Goal: Information Seeking & Learning: Learn about a topic

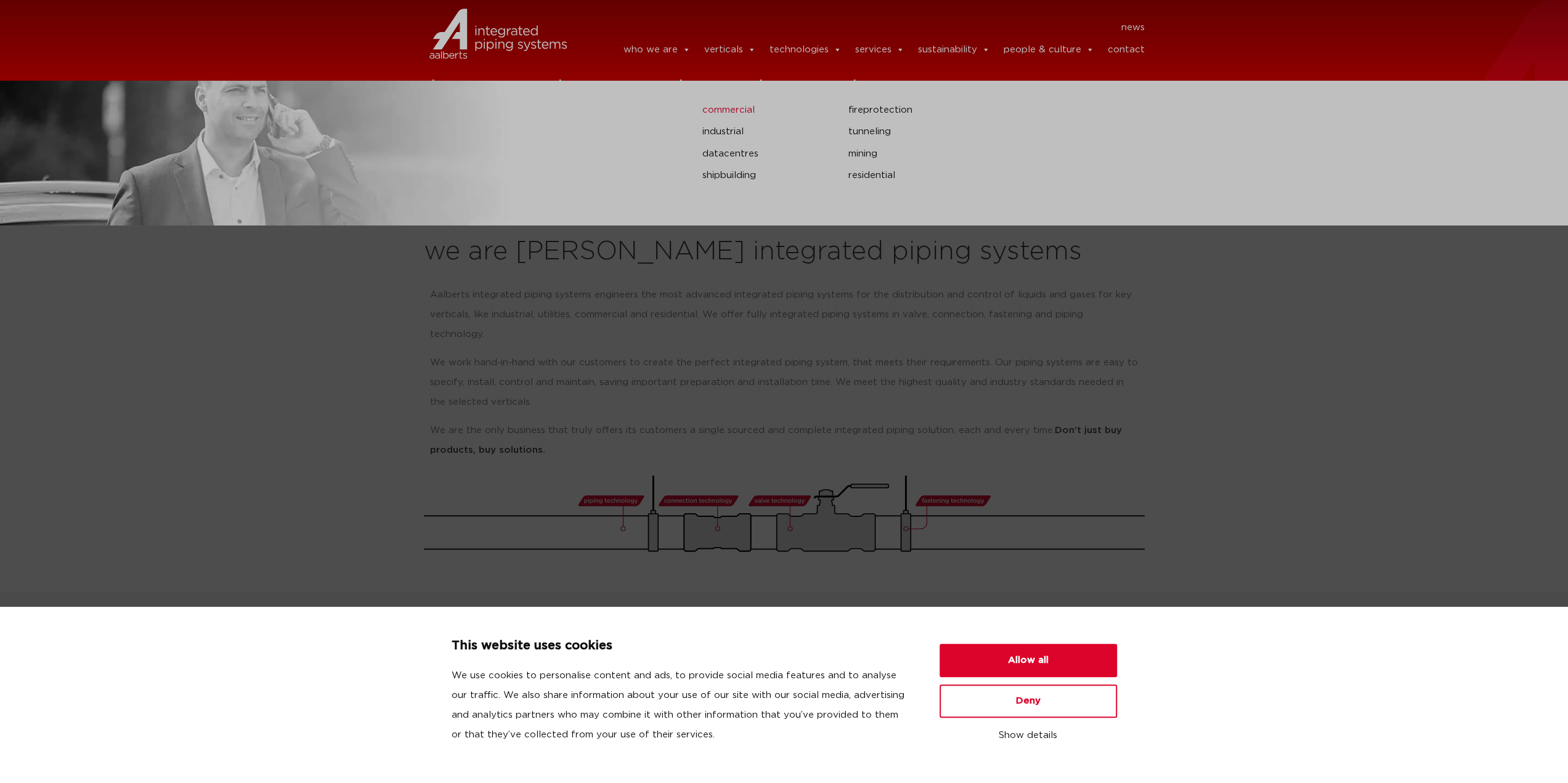
click at [746, 118] on link "commercial" at bounding box center [766, 110] width 128 height 16
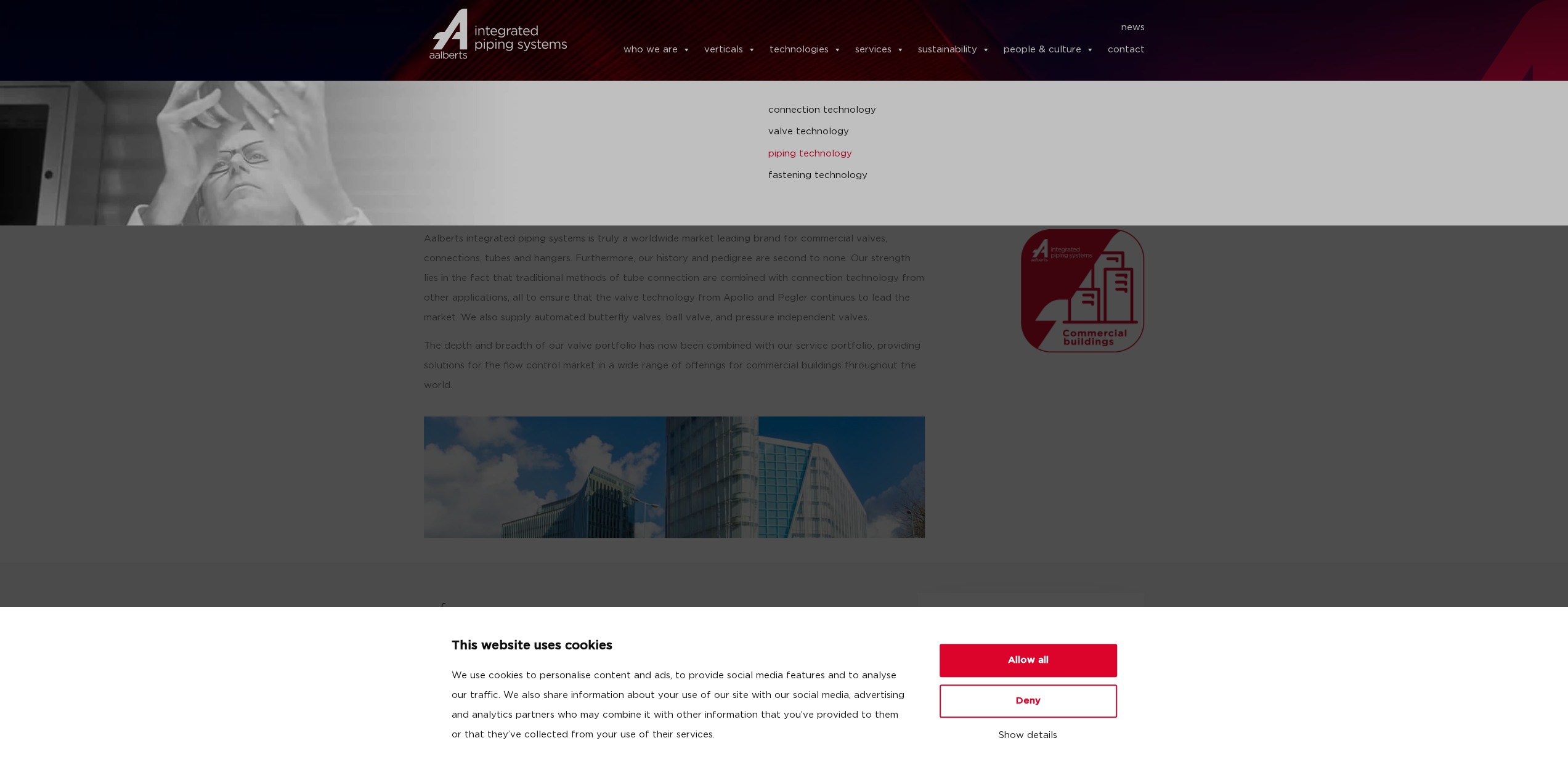
click at [819, 162] on link "piping technology" at bounding box center [1062, 153] width 588 height 16
